Goal: Information Seeking & Learning: Learn about a topic

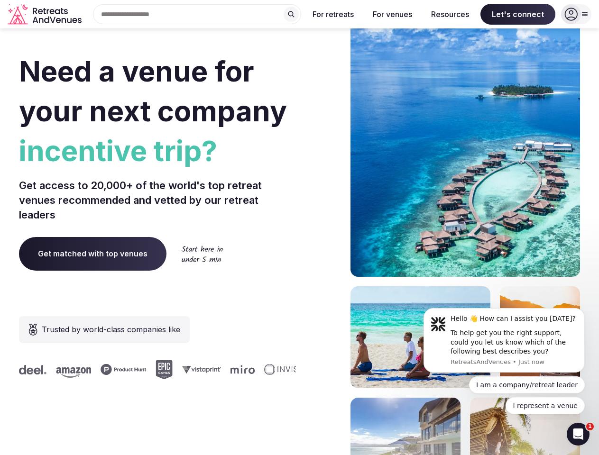
click at [299, 228] on div "Need a venue for your next company incentive trip? Get access to 20,000+ of the…" at bounding box center [299, 284] width 561 height 572
click at [197, 14] on div "Search Popular Destinations [GEOGRAPHIC_DATA], [GEOGRAPHIC_DATA] [GEOGRAPHIC_DA…" at bounding box center [193, 14] width 216 height 20
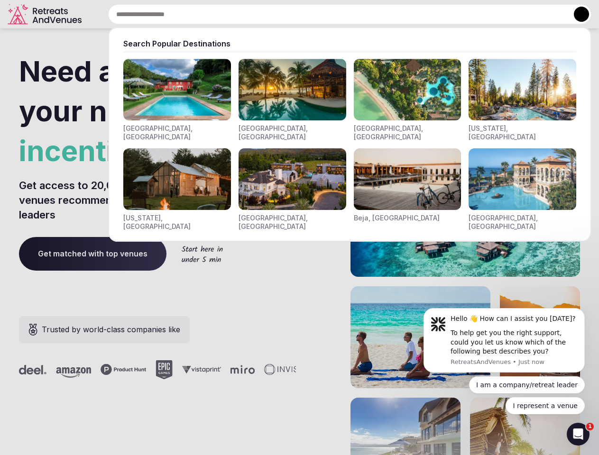
click at [291, 14] on input "text" at bounding box center [349, 14] width 483 height 20
click at [334, 14] on input "text" at bounding box center [349, 14] width 483 height 20
click at [392, 14] on input "text" at bounding box center [349, 14] width 483 height 20
click at [450, 14] on input "text" at bounding box center [349, 14] width 483 height 20
click at [518, 14] on input "text" at bounding box center [349, 14] width 483 height 20
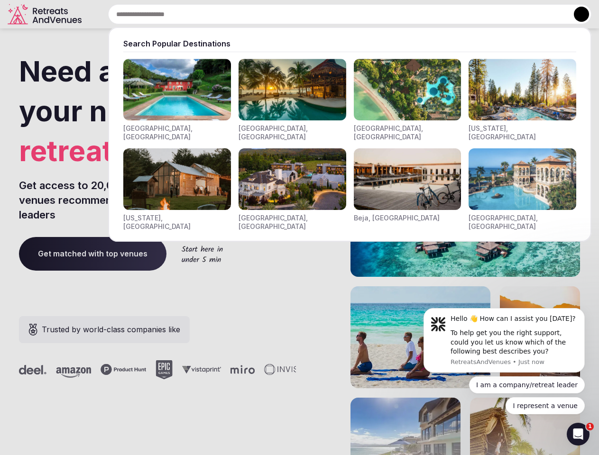
click at [576, 14] on button at bounding box center [581, 14] width 15 height 15
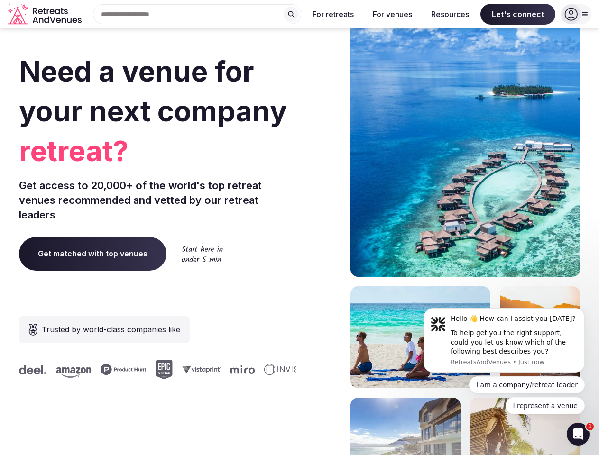
click at [504, 341] on div "To help get you the right support, could you let us know which of the following…" at bounding box center [514, 343] width 127 height 28
